Goal: Information Seeking & Learning: Learn about a topic

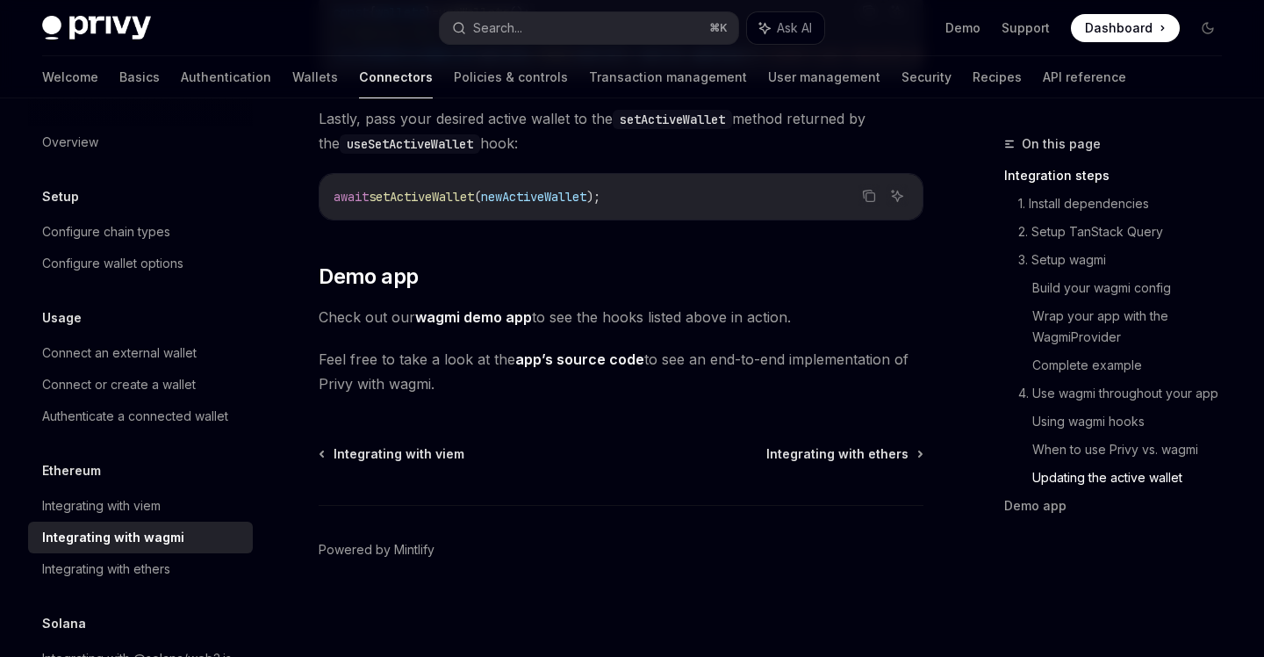
scroll to position [53, 0]
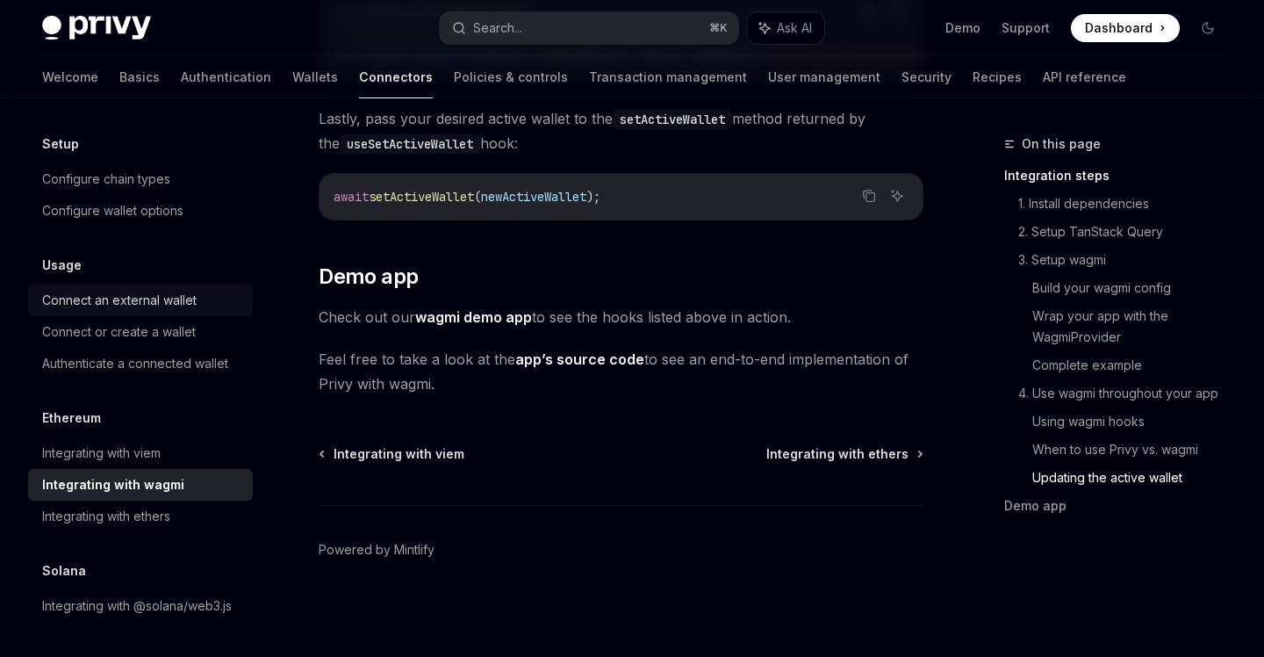
click at [158, 313] on link "Connect an external wallet" at bounding box center [140, 300] width 225 height 32
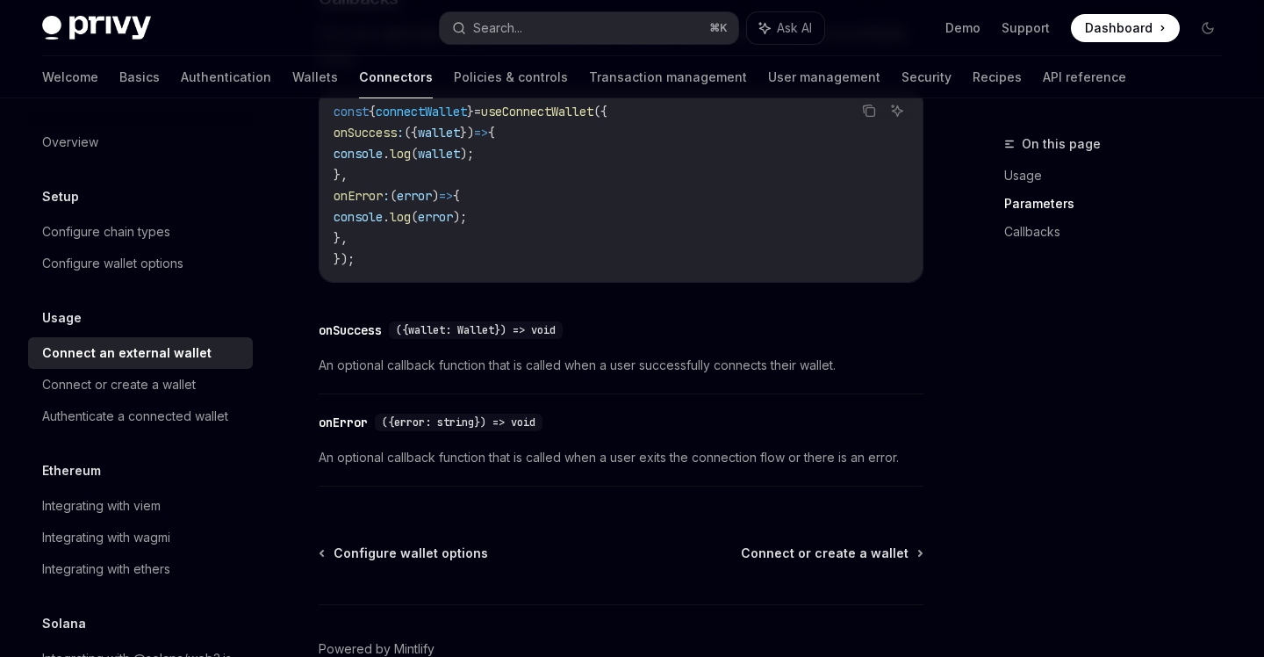
scroll to position [1292, 0]
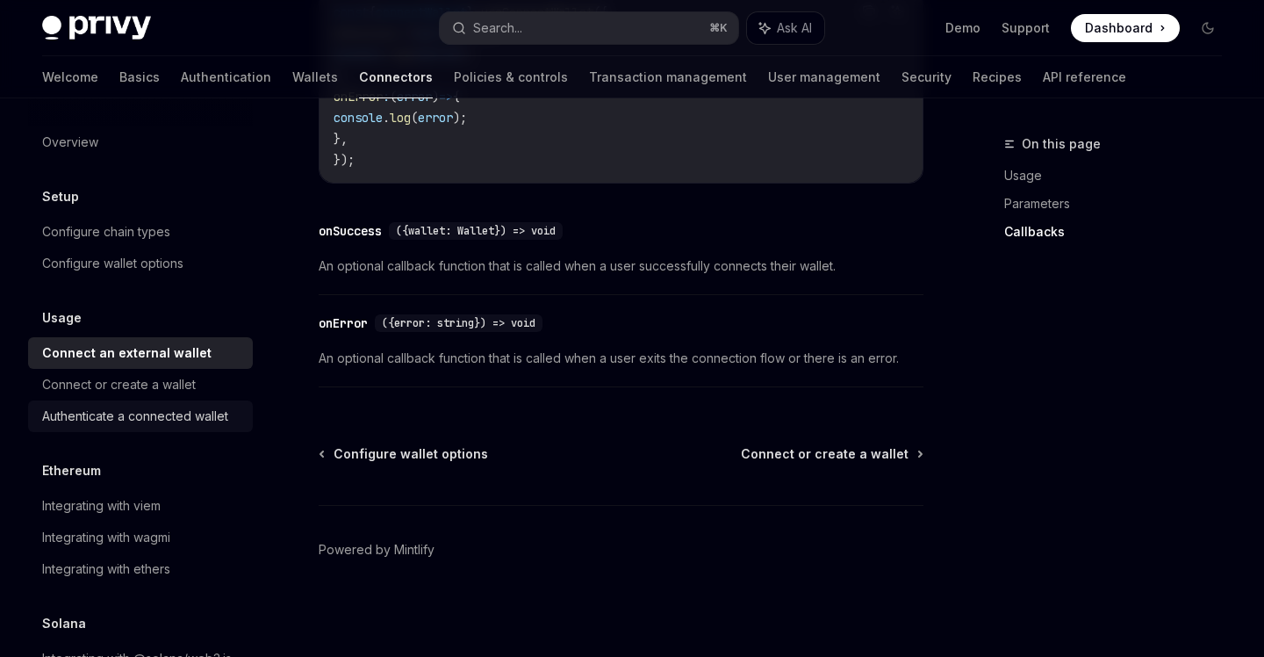
click at [112, 419] on div "Authenticate a connected wallet" at bounding box center [135, 416] width 186 height 21
type textarea "*"
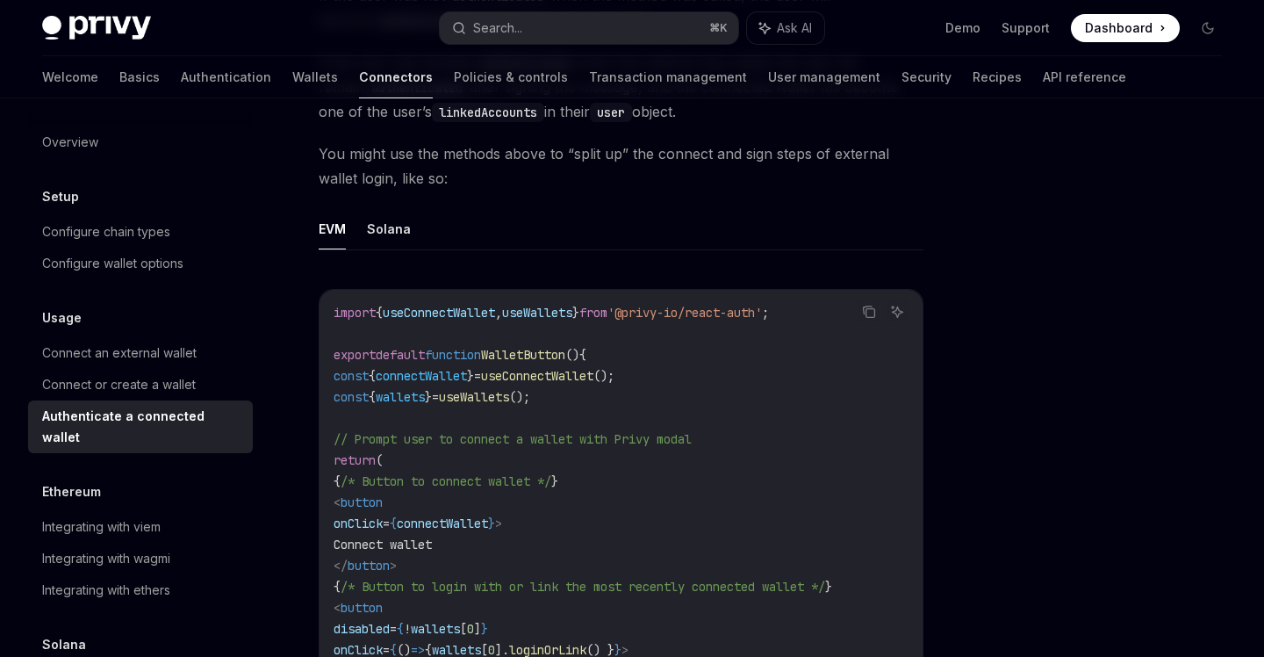
scroll to position [968, 0]
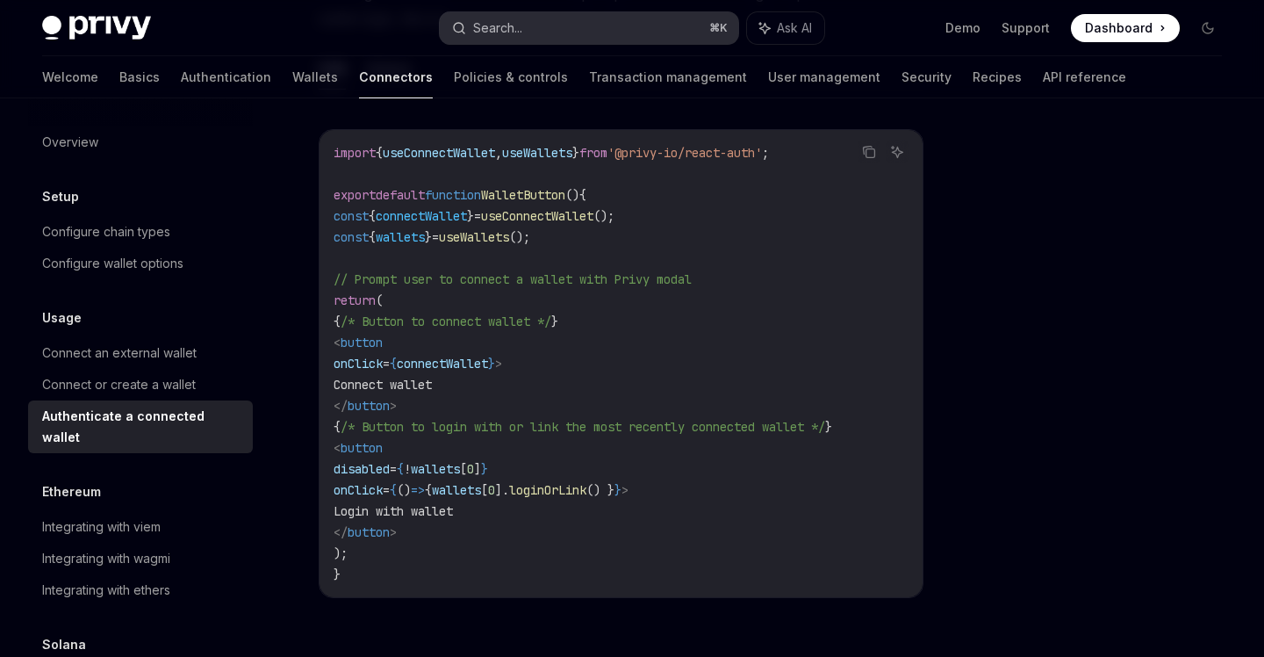
click at [709, 14] on button "Search... ⌘ K" at bounding box center [589, 28] width 298 height 32
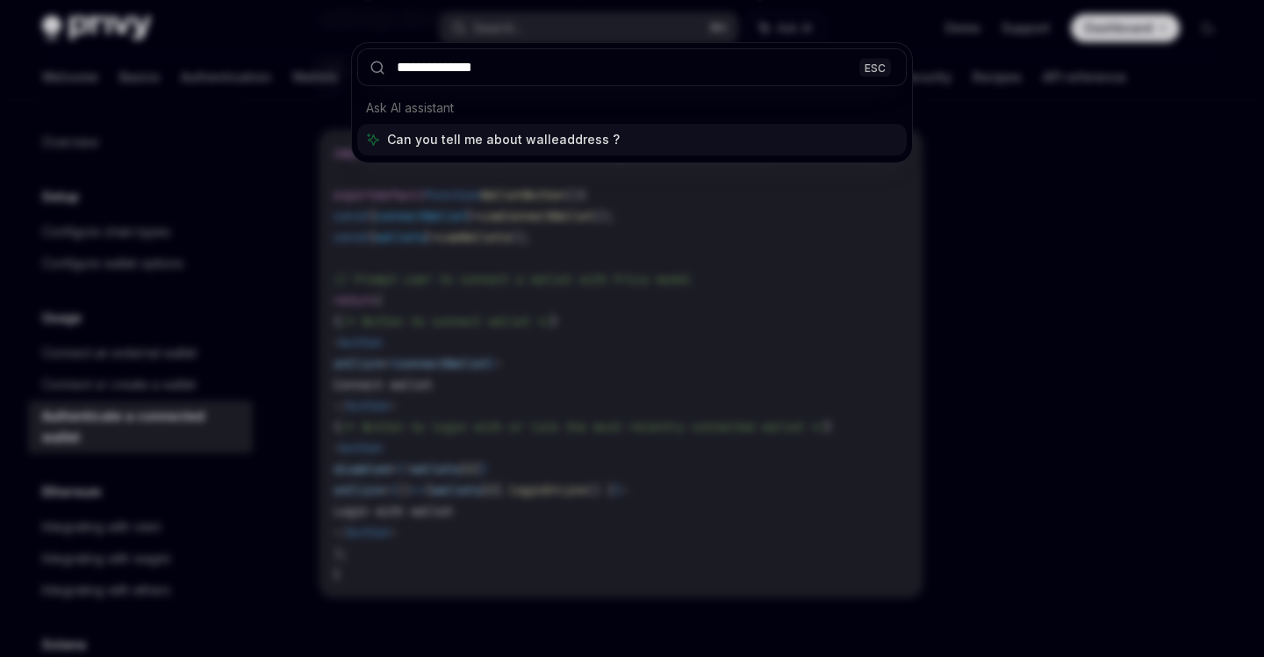
type input "**********"
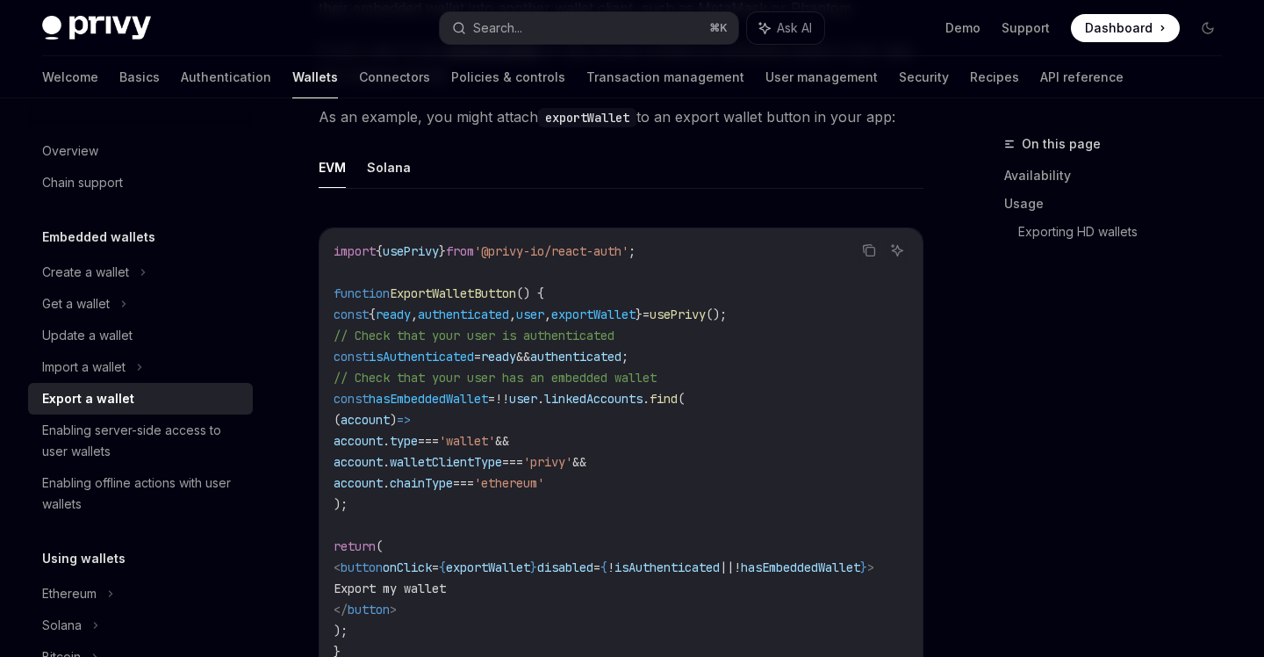
type textarea "*"
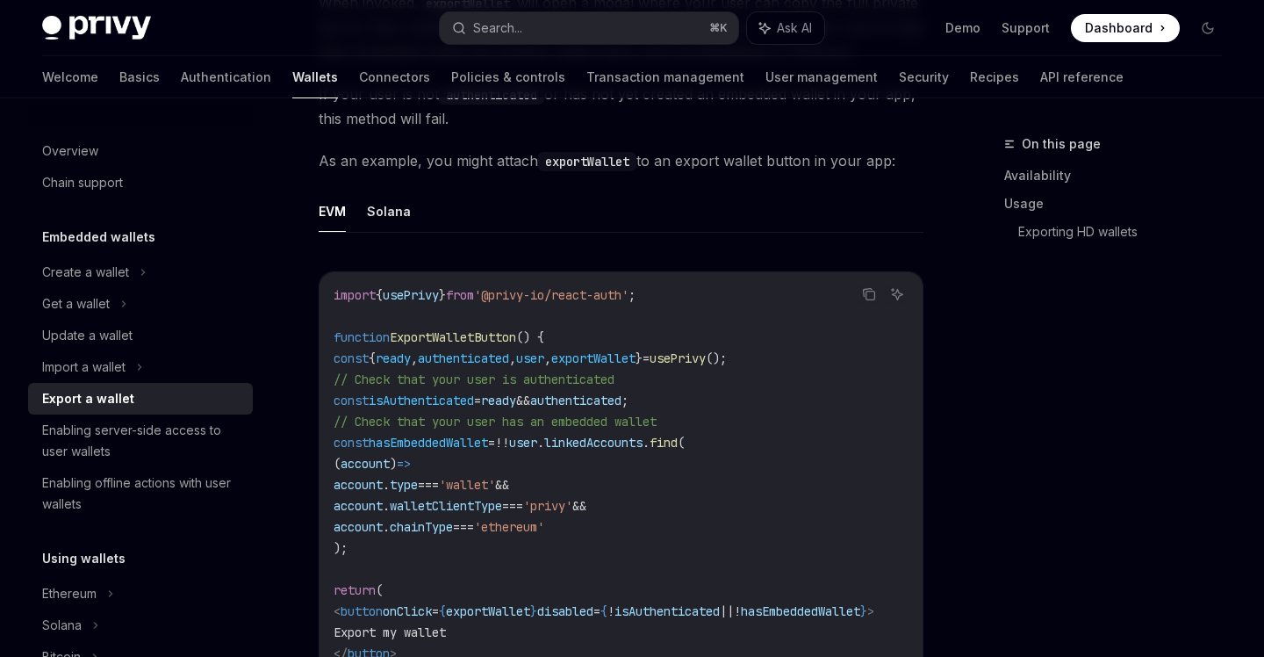
scroll to position [968, 0]
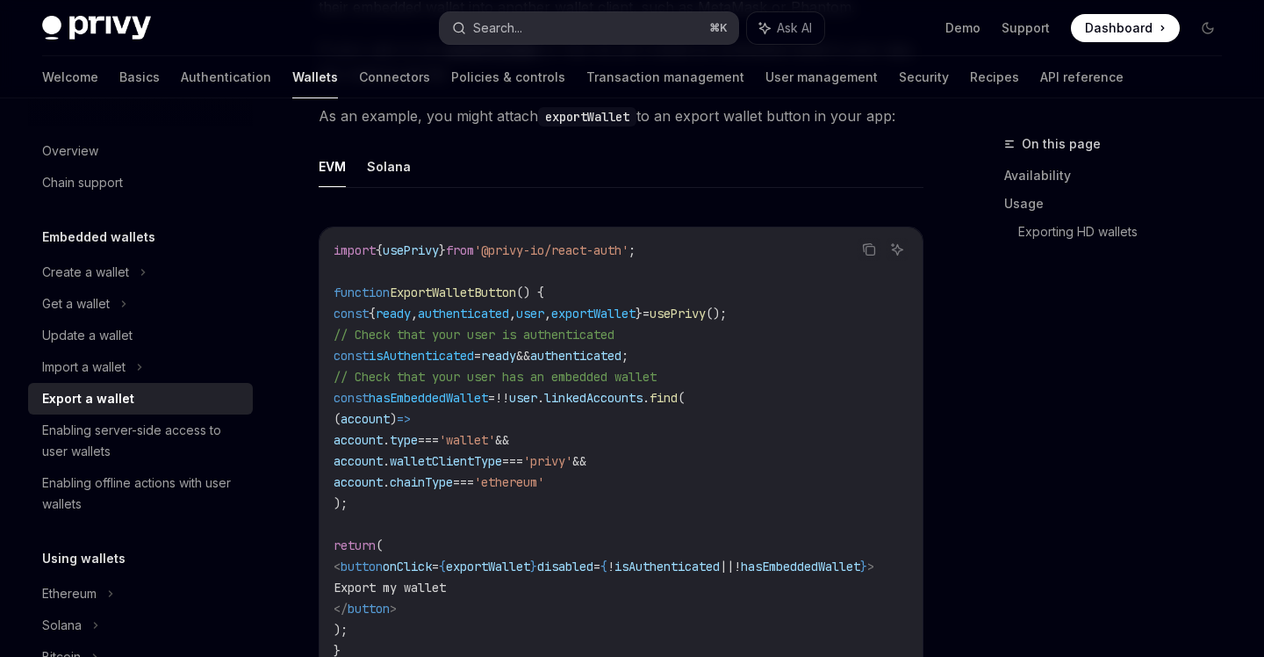
click at [588, 29] on button "Search... ⌘ K" at bounding box center [589, 28] width 298 height 32
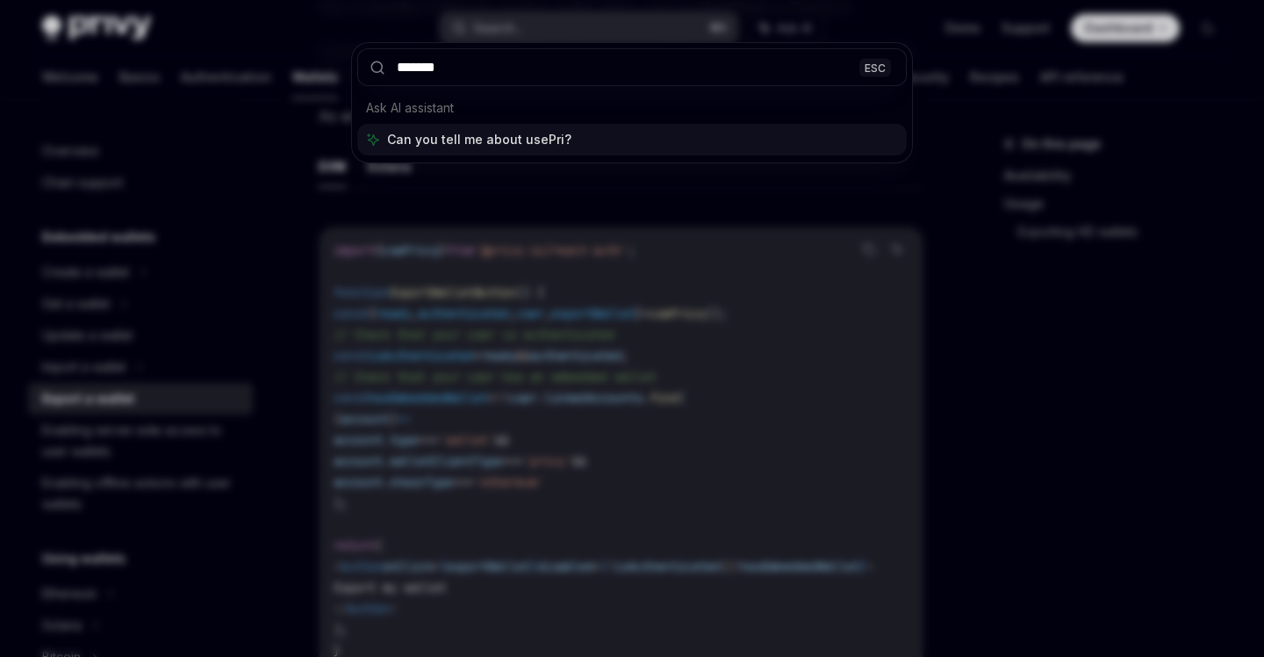
type input "********"
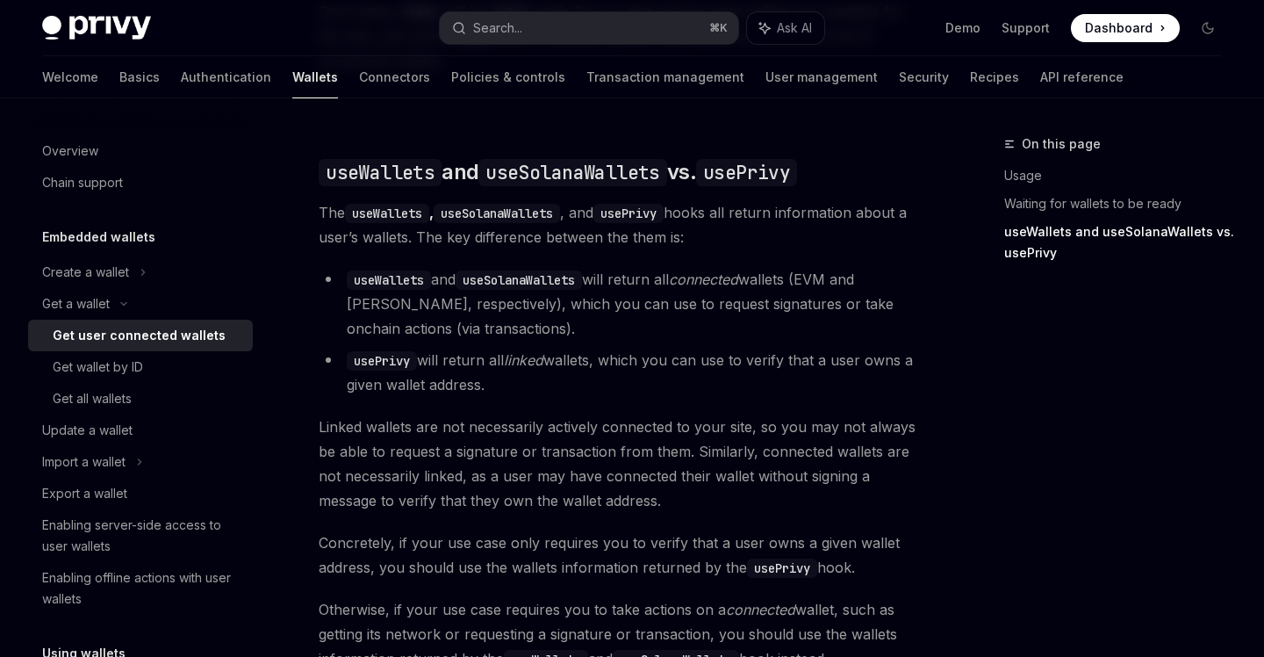
scroll to position [1733, 0]
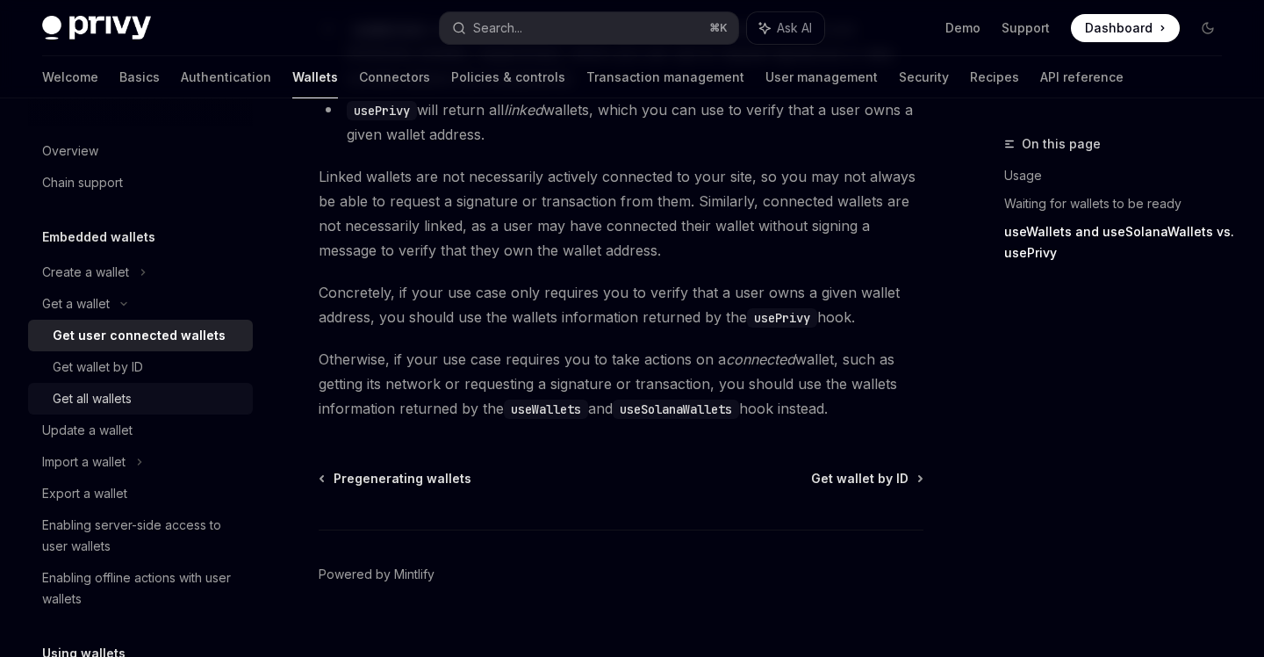
click at [156, 389] on div "Get all wallets" at bounding box center [148, 398] width 190 height 21
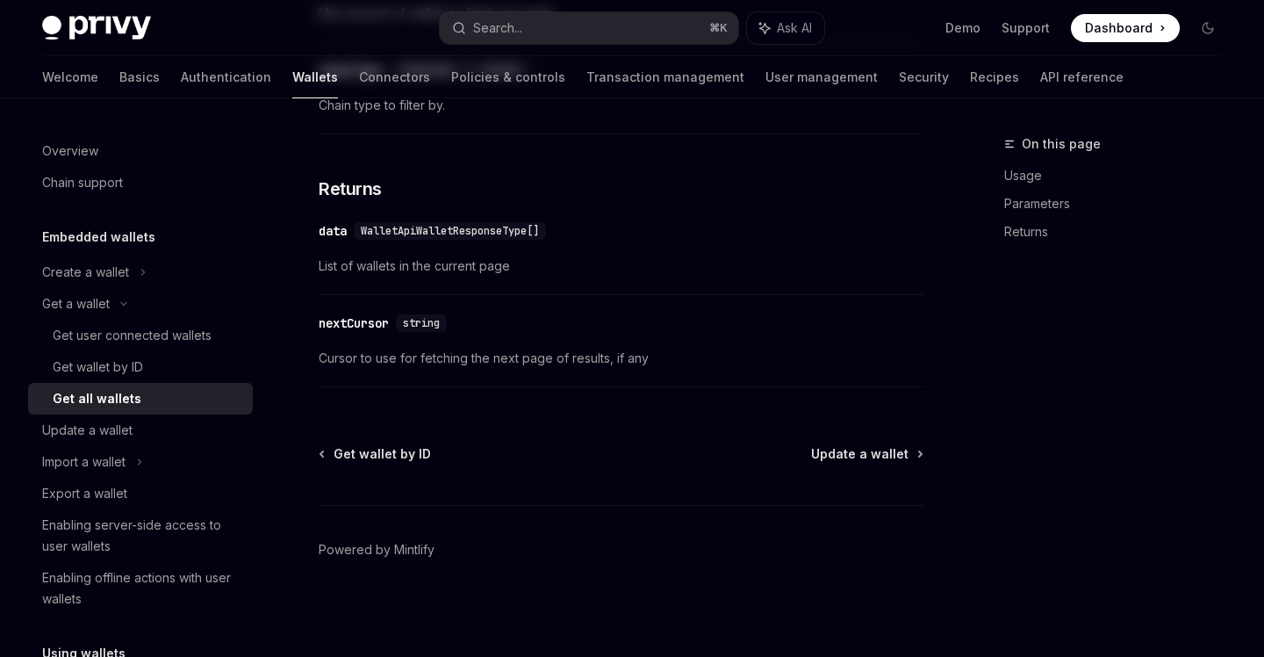
type textarea "*"
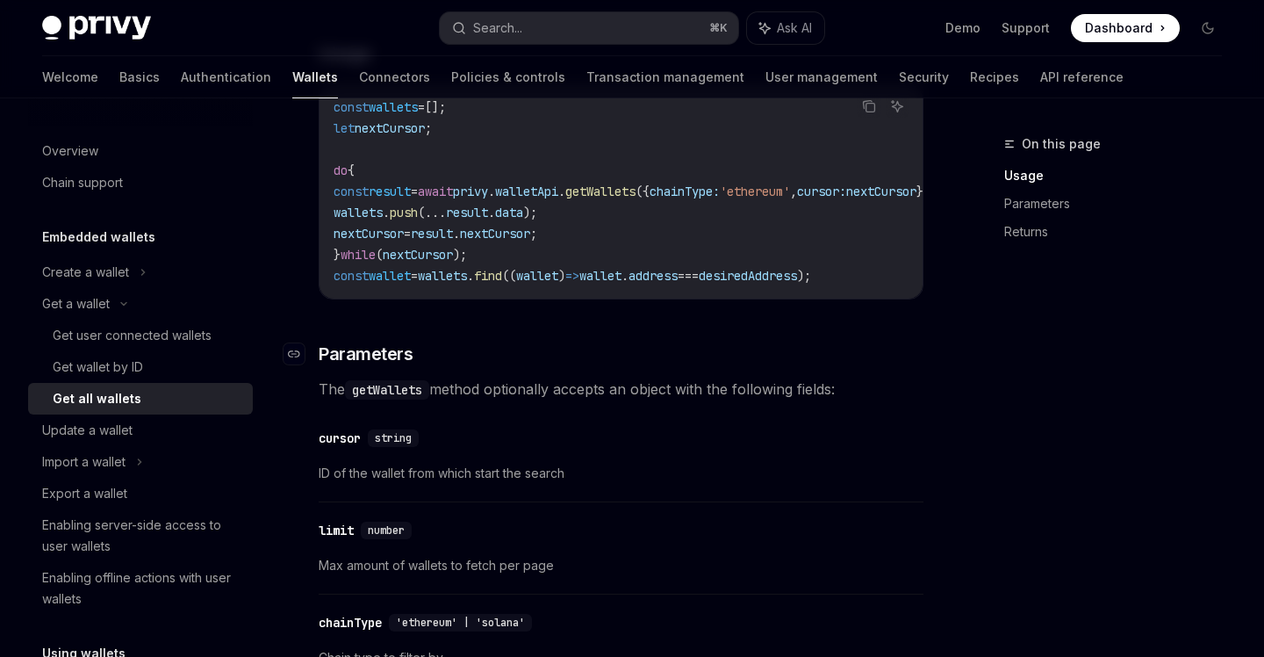
scroll to position [140, 0]
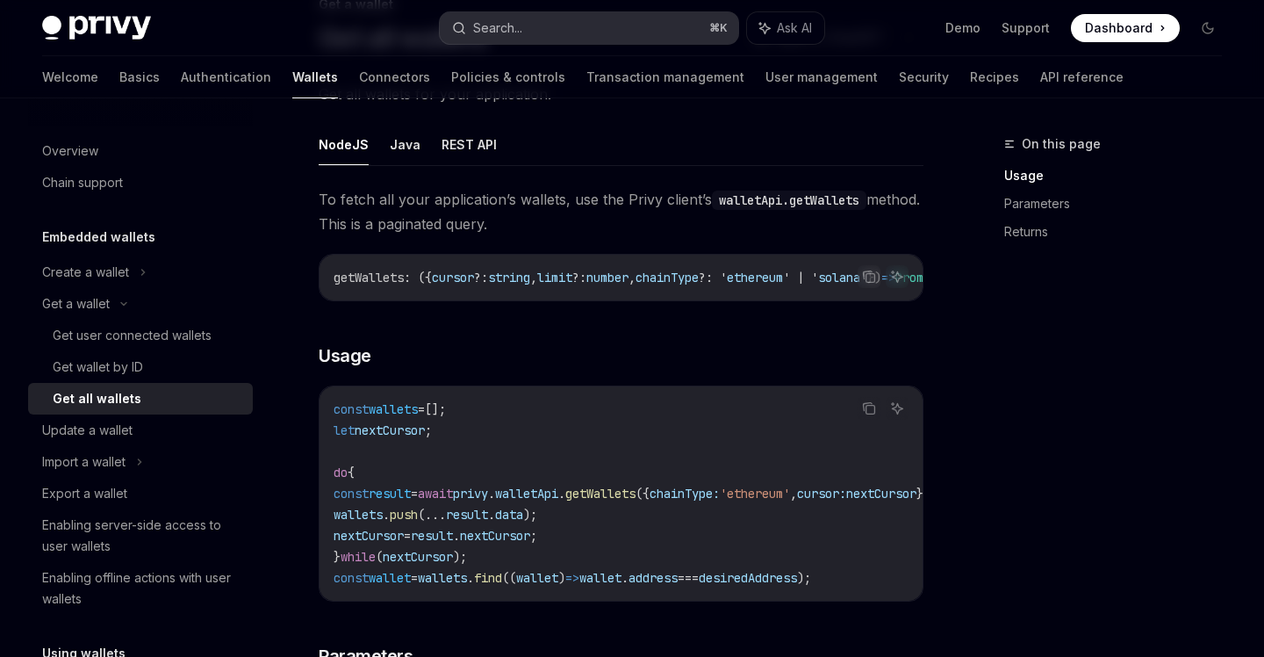
click at [557, 34] on button "Search... ⌘ K" at bounding box center [589, 28] width 298 height 32
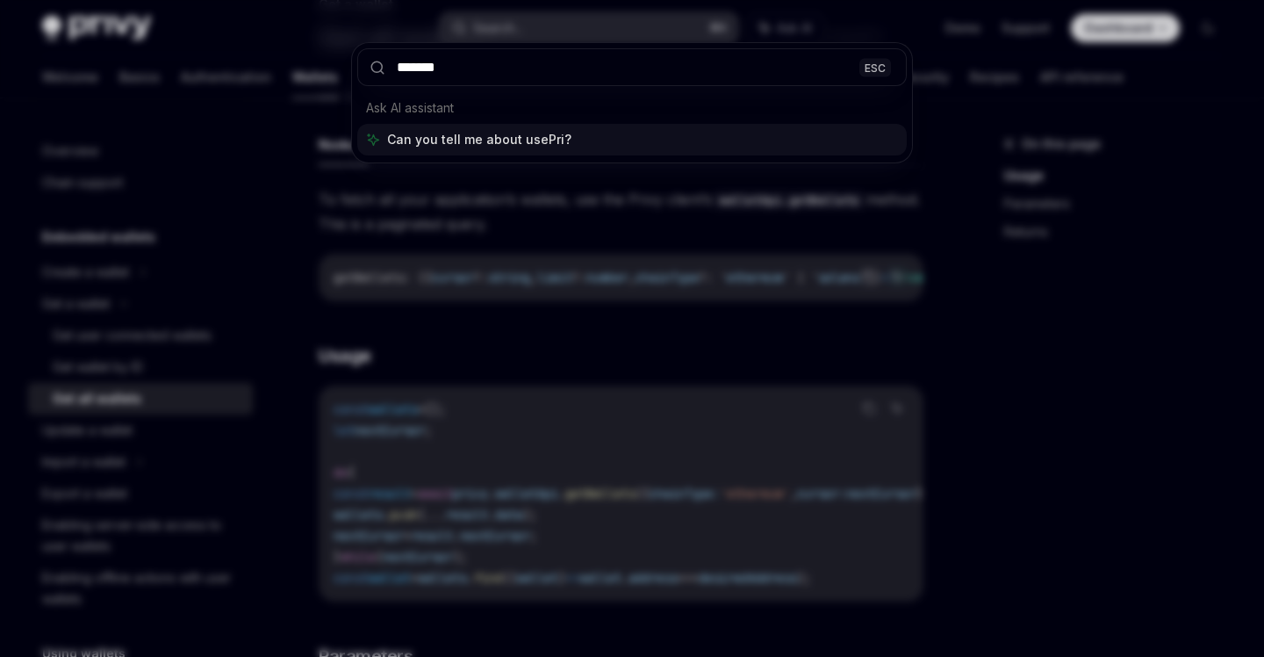
type input "********"
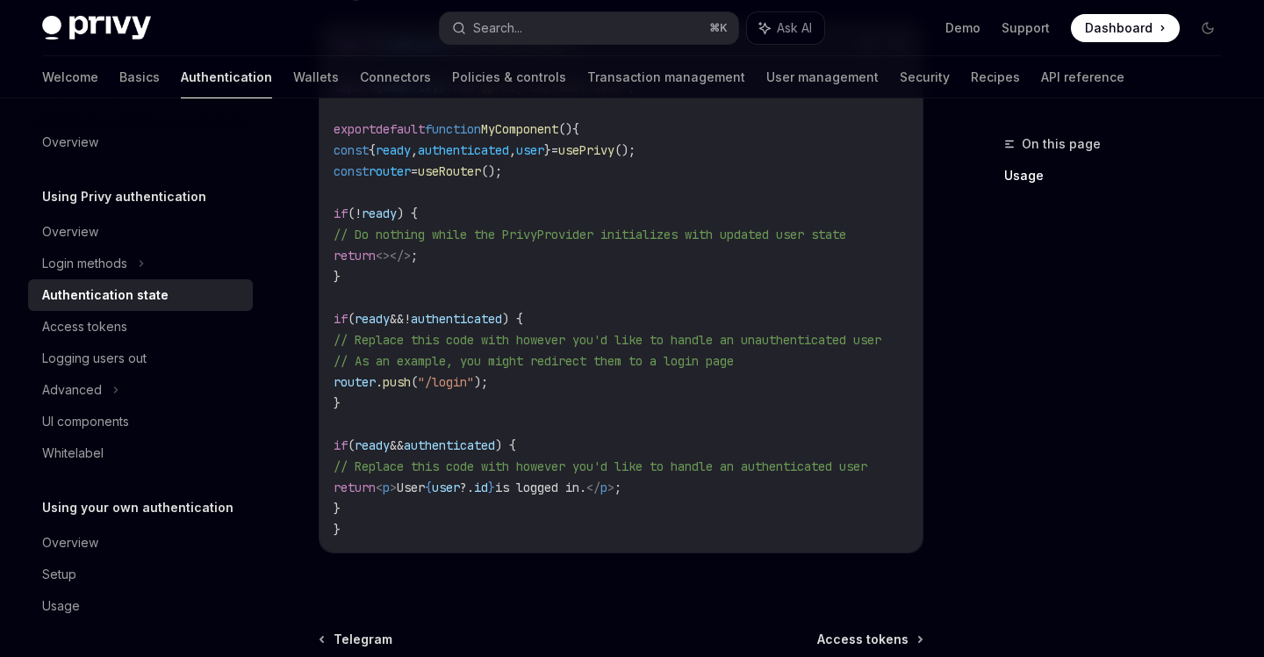
scroll to position [831, 0]
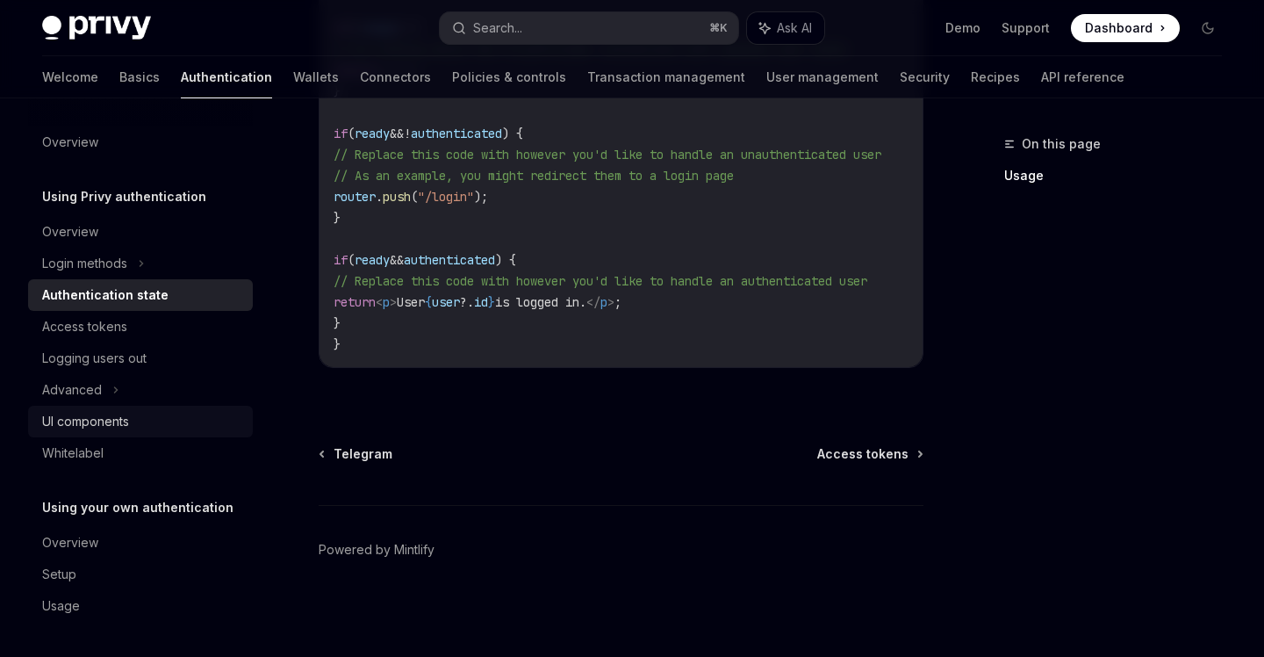
click at [126, 418] on div "UI components" at bounding box center [85, 421] width 87 height 21
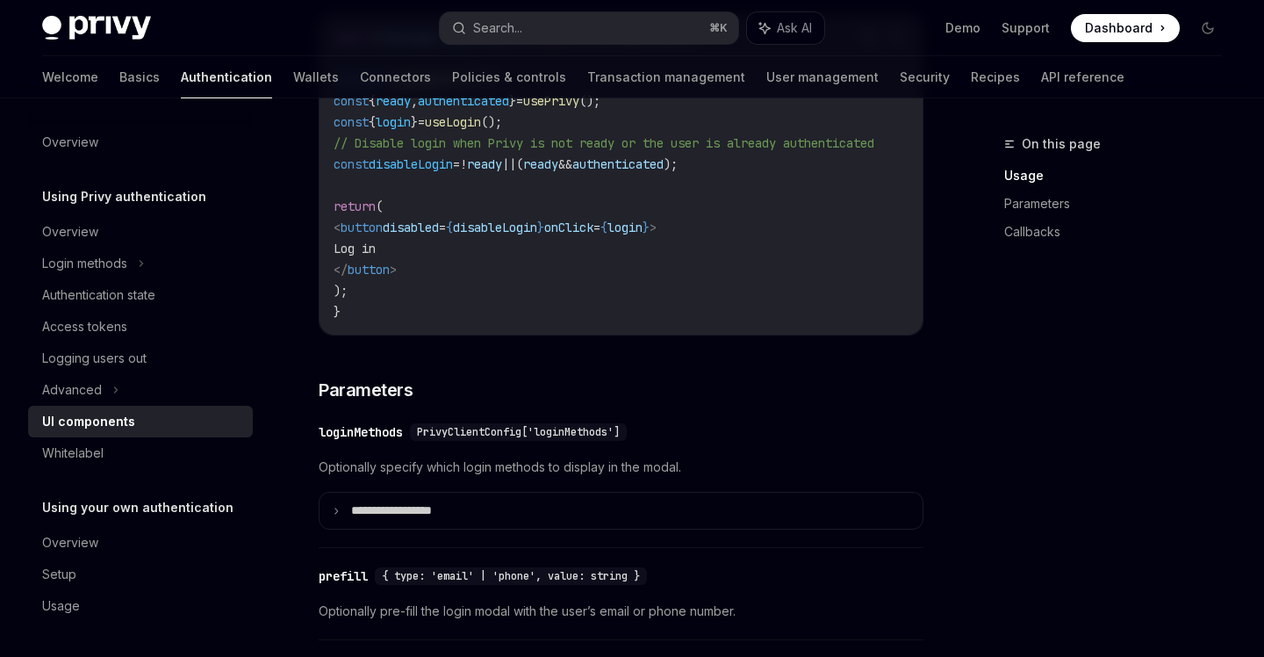
scroll to position [1494, 0]
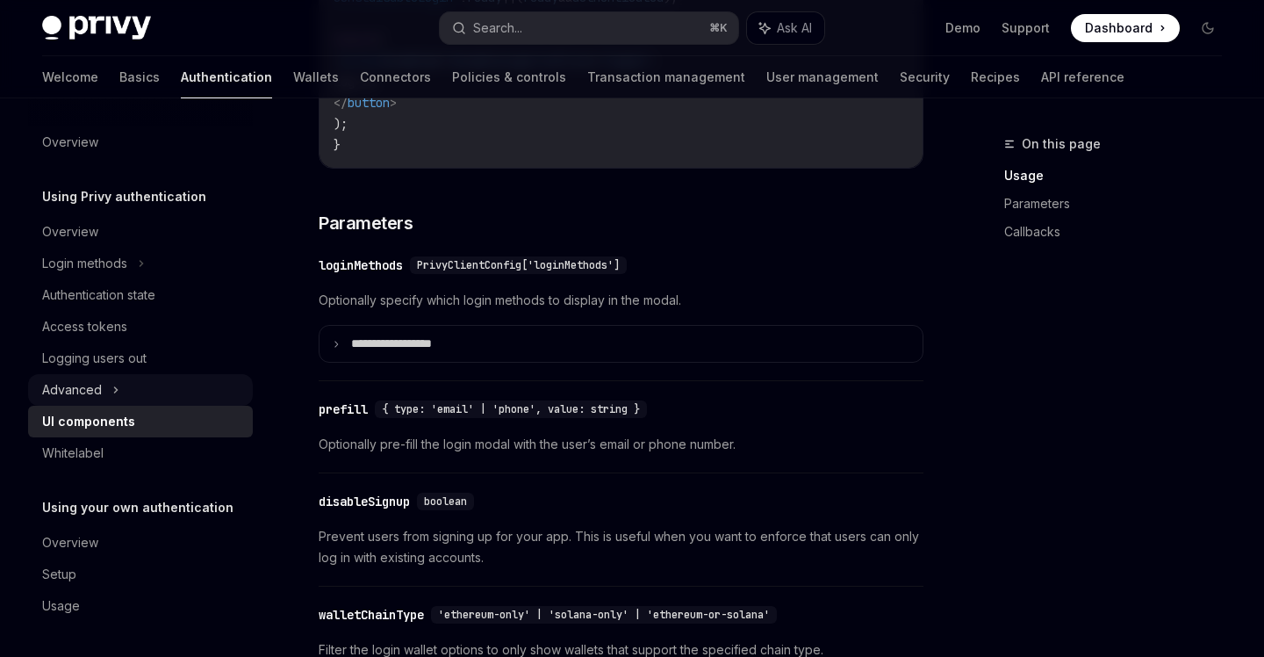
click at [143, 375] on div "Advanced" at bounding box center [140, 390] width 225 height 32
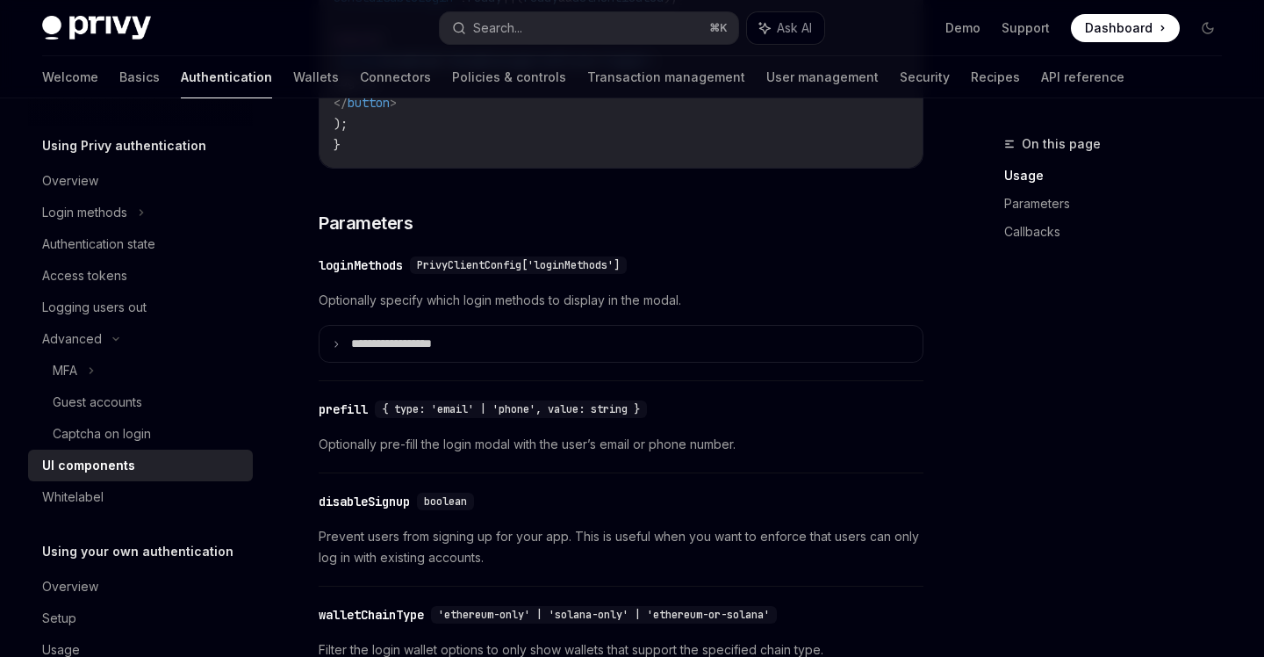
scroll to position [95, 0]
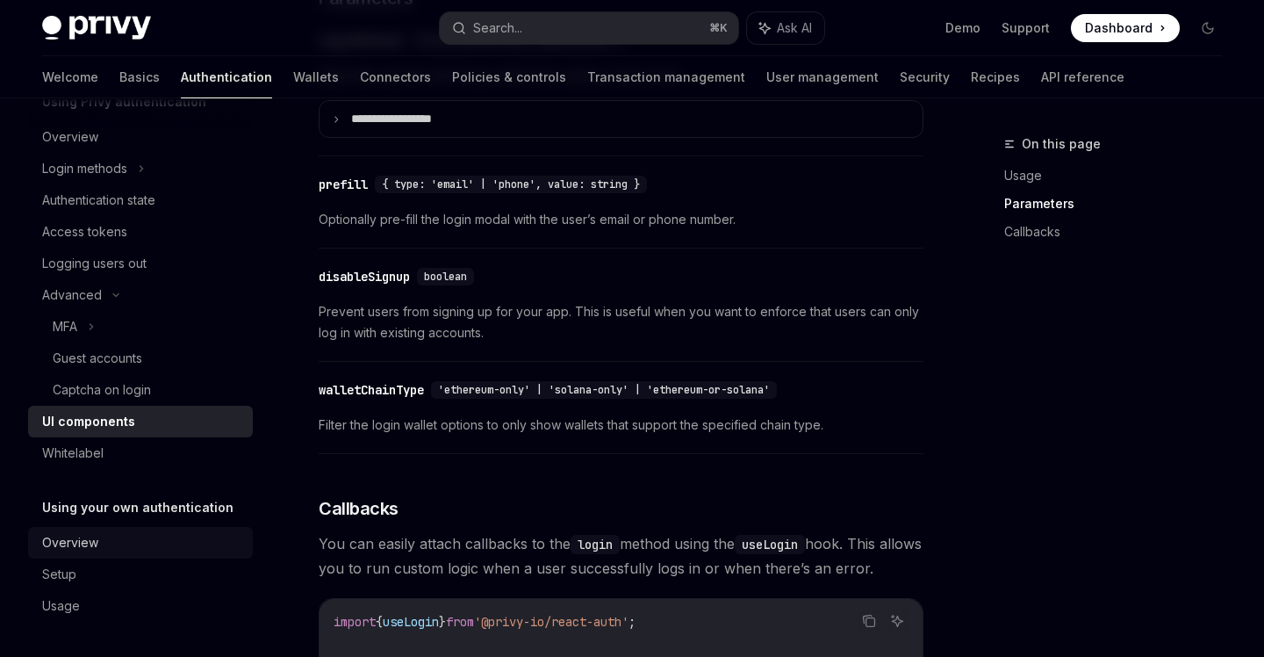
click at [137, 551] on div "Overview" at bounding box center [142, 542] width 200 height 21
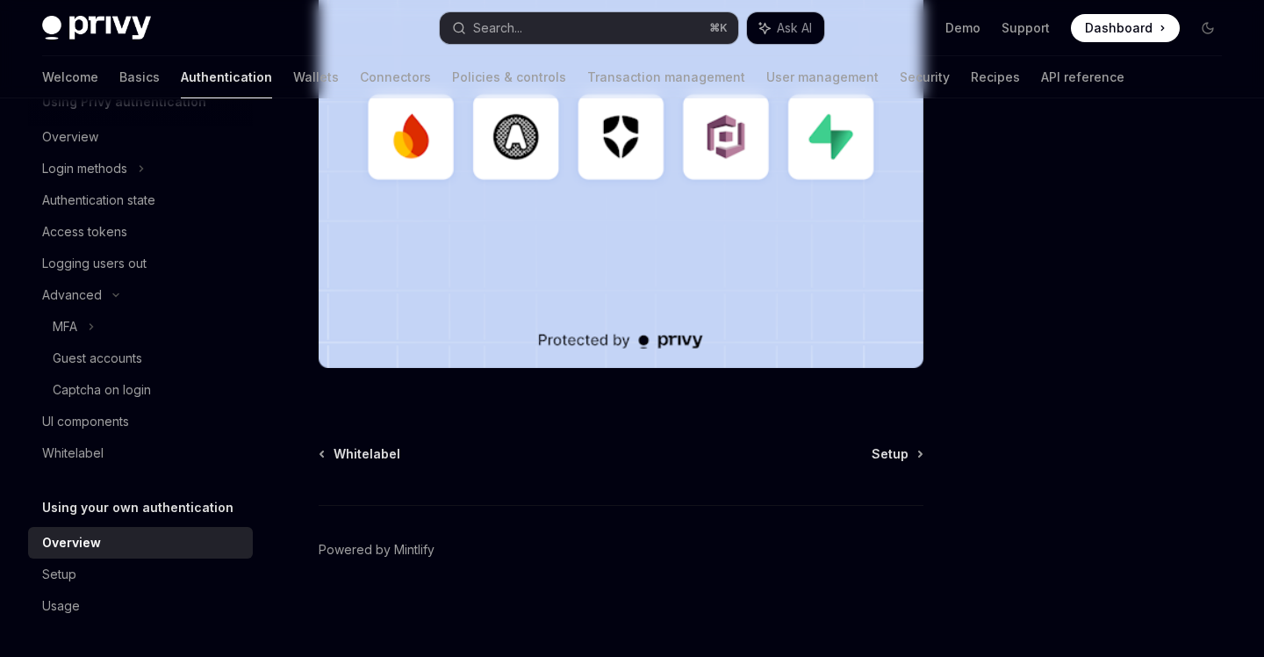
type textarea "*"
